Goal: Transaction & Acquisition: Purchase product/service

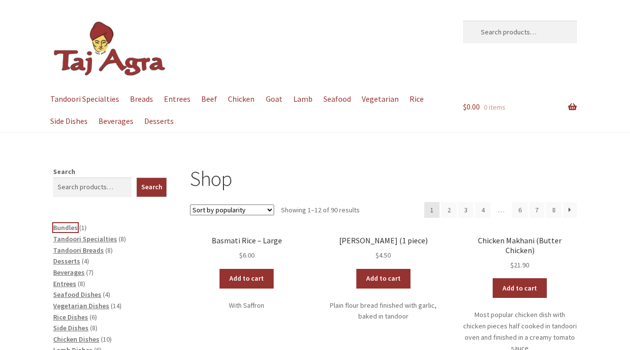
click at [70, 228] on span "Bundles" at bounding box center [65, 227] width 25 height 9
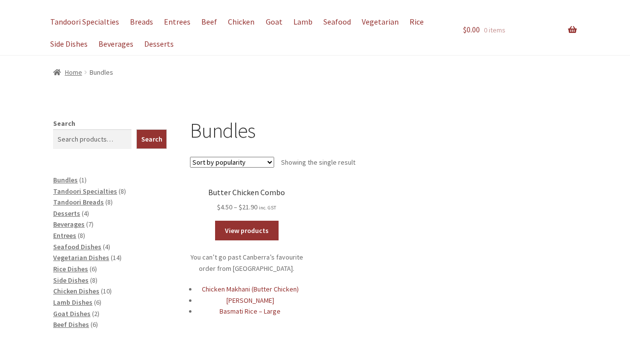
scroll to position [70, 0]
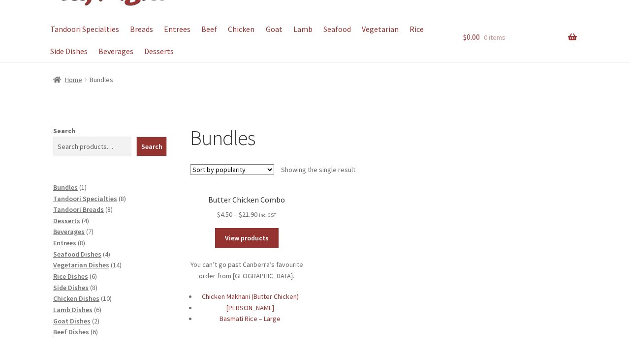
drag, startPoint x: 432, startPoint y: 164, endPoint x: 477, endPoint y: 142, distance: 49.7
click at [477, 142] on main "Bundles Sort by popularity Sort by average rating Sort by latest Sort by price:…" at bounding box center [383, 252] width 387 height 254
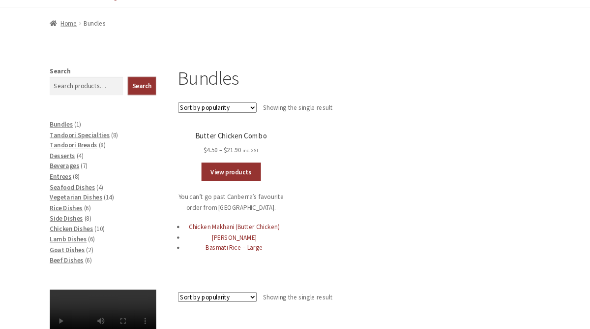
scroll to position [123, 0]
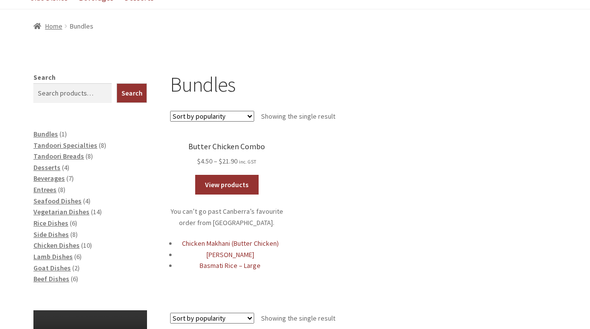
click at [462, 161] on ul "Butter Chicken Combo $ 4.50 – $ 21.90 Price range: $4.50 through $21.90 inc. GS…" at bounding box center [363, 226] width 387 height 168
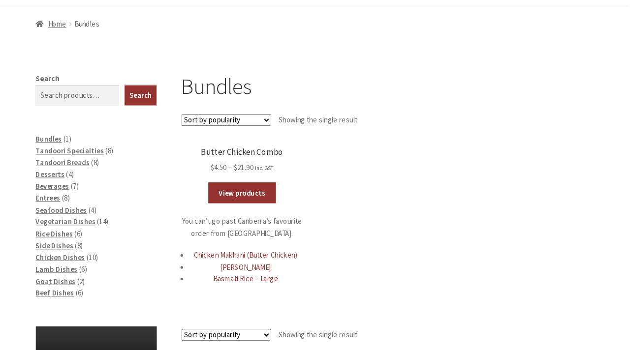
scroll to position [126, 0]
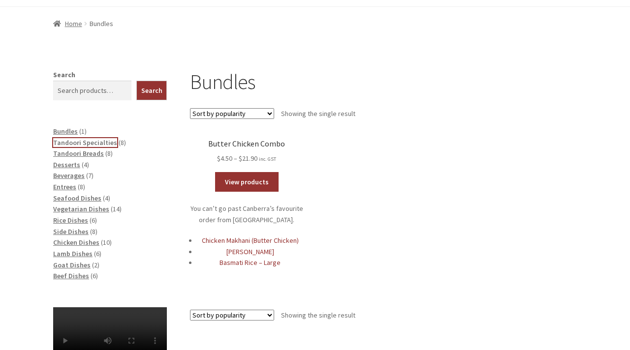
click at [98, 144] on span "Tandoori Specialties" at bounding box center [85, 142] width 64 height 9
